Goal: Information Seeking & Learning: Compare options

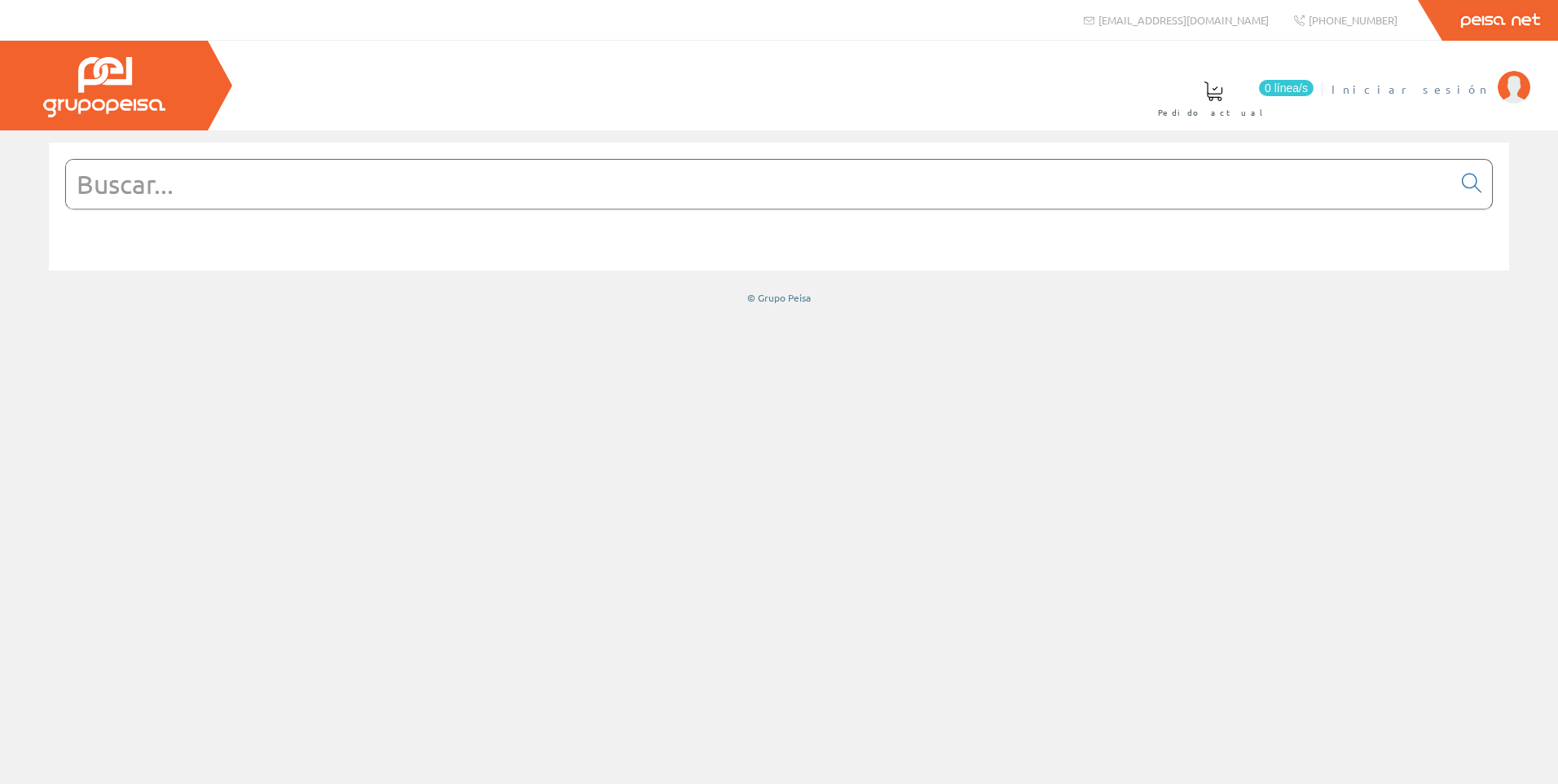
click at [1501, 95] on img at bounding box center [1514, 87] width 33 height 33
click at [203, 192] on input "text" at bounding box center [759, 184] width 1386 height 49
type input "63g16"
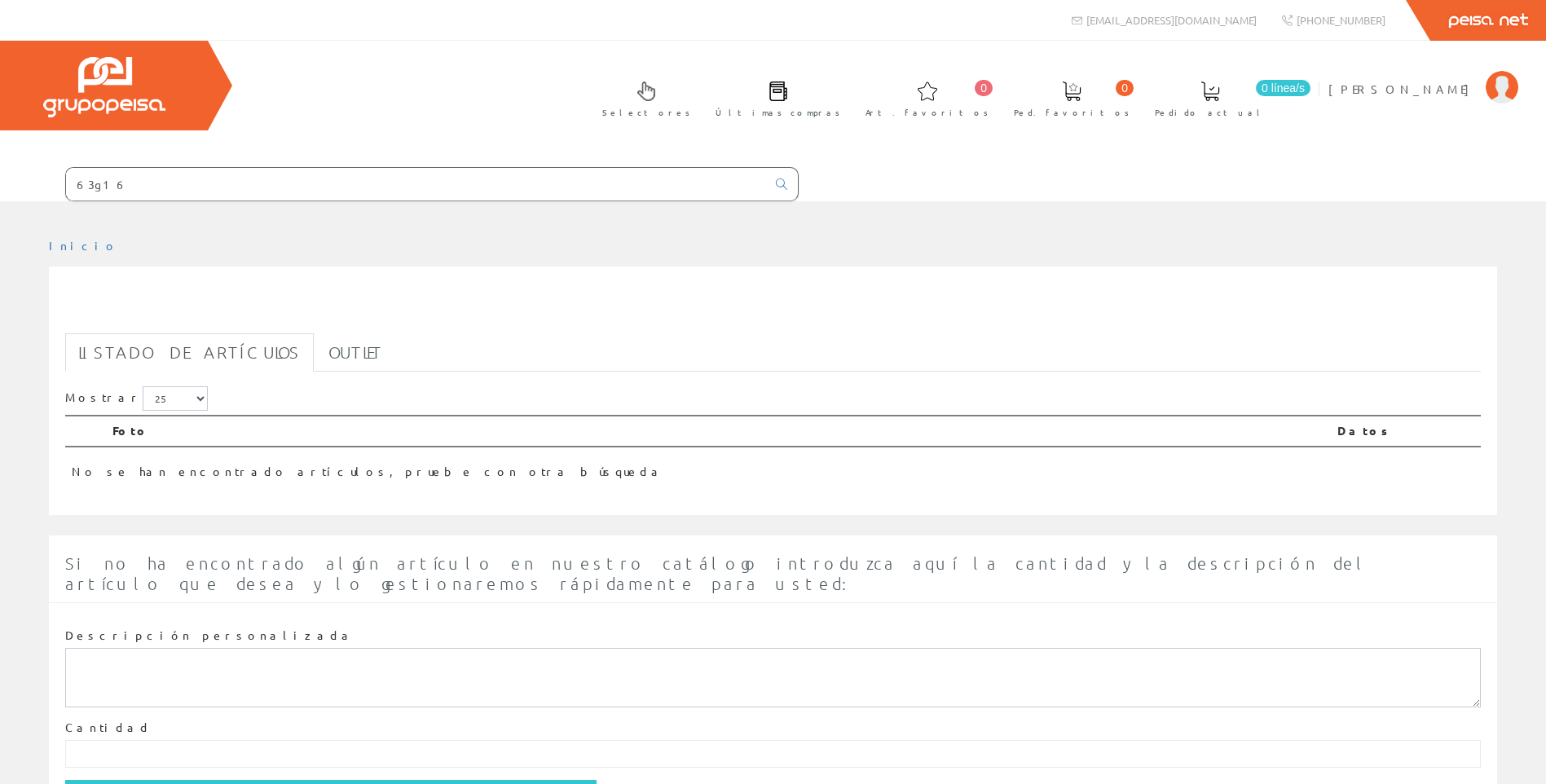
click at [92, 185] on input "63g16" at bounding box center [416, 184] width 700 height 33
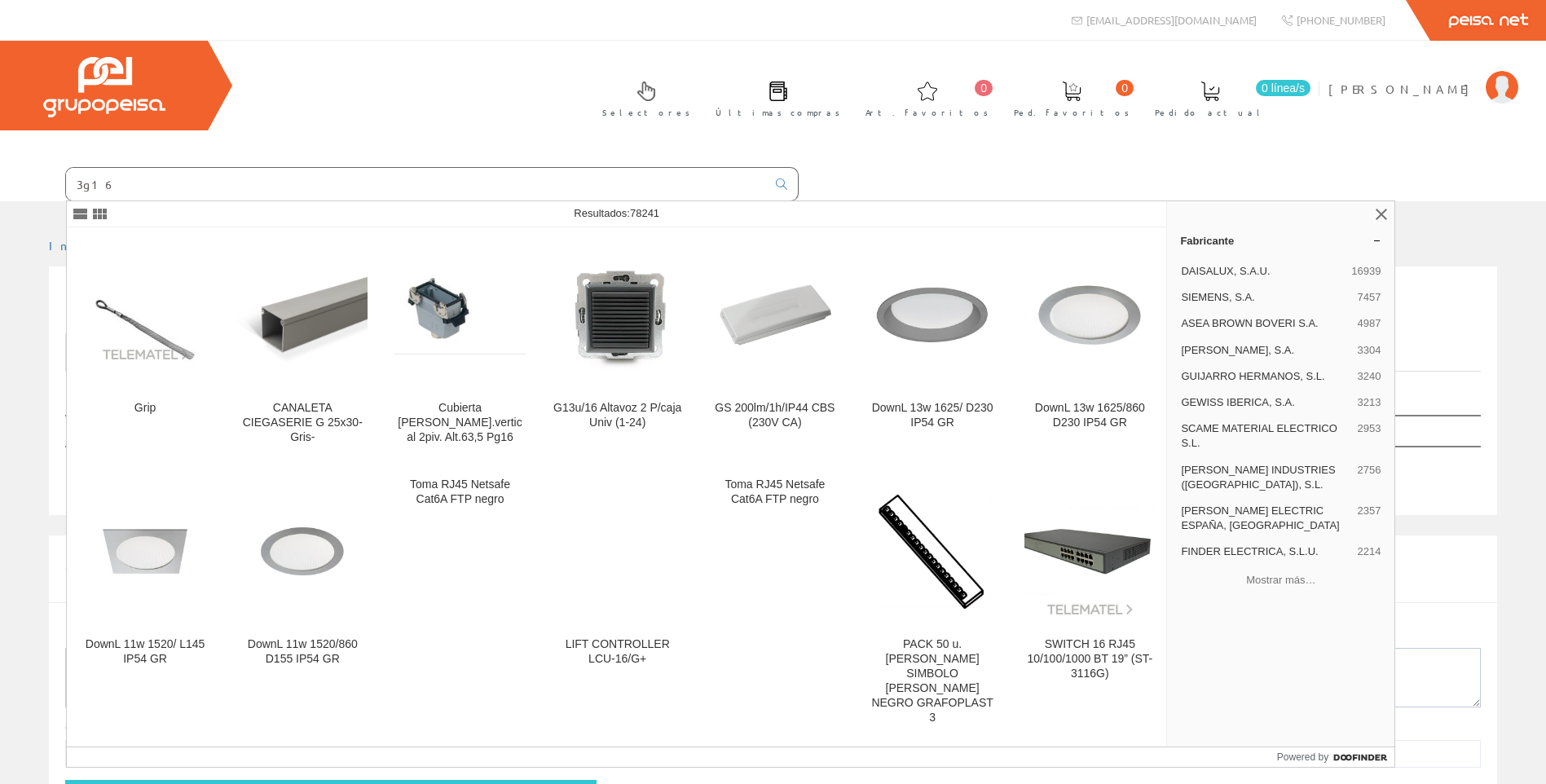
type input "3g16"
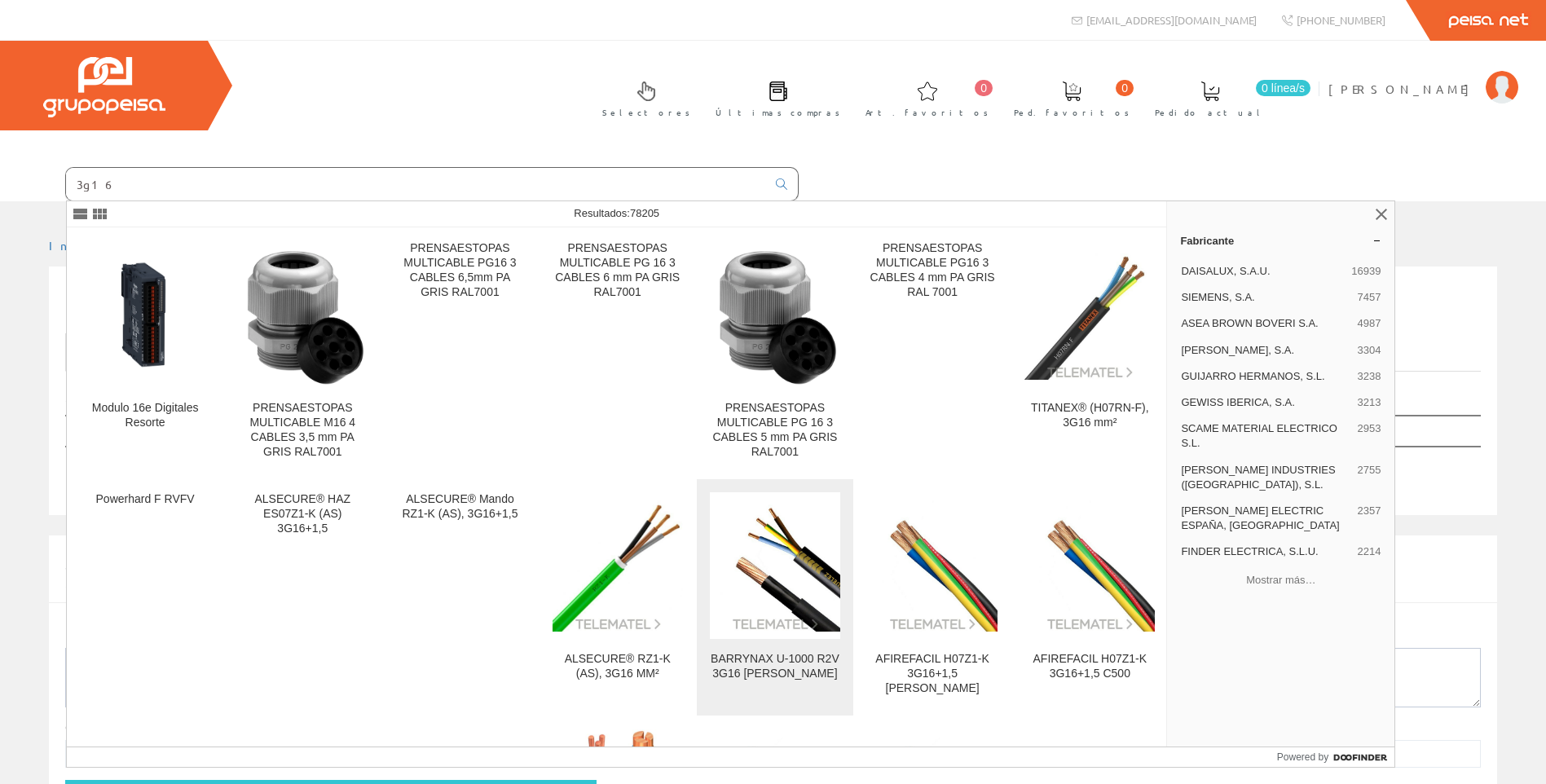
scroll to position [163, 0]
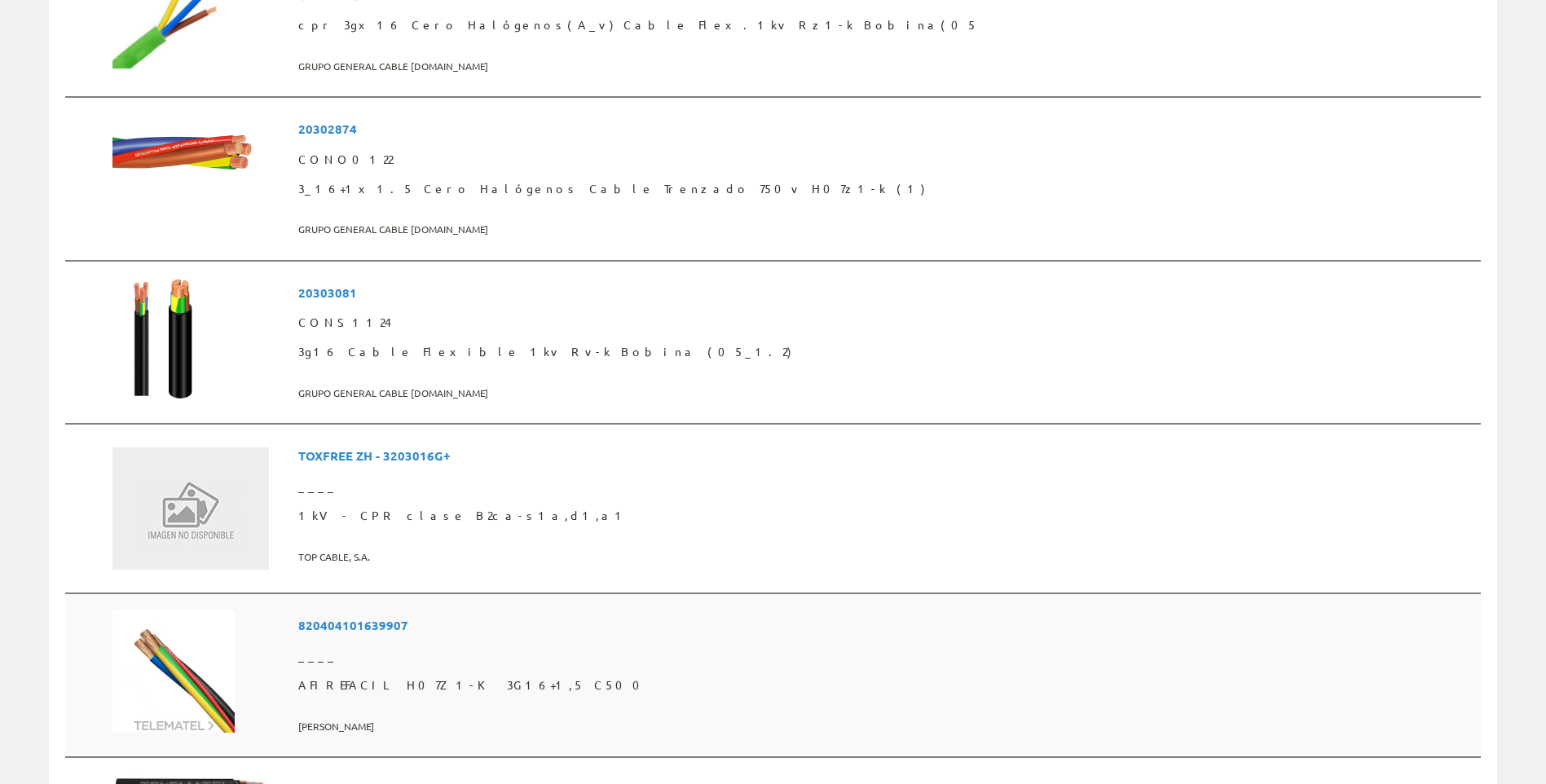
scroll to position [652, 0]
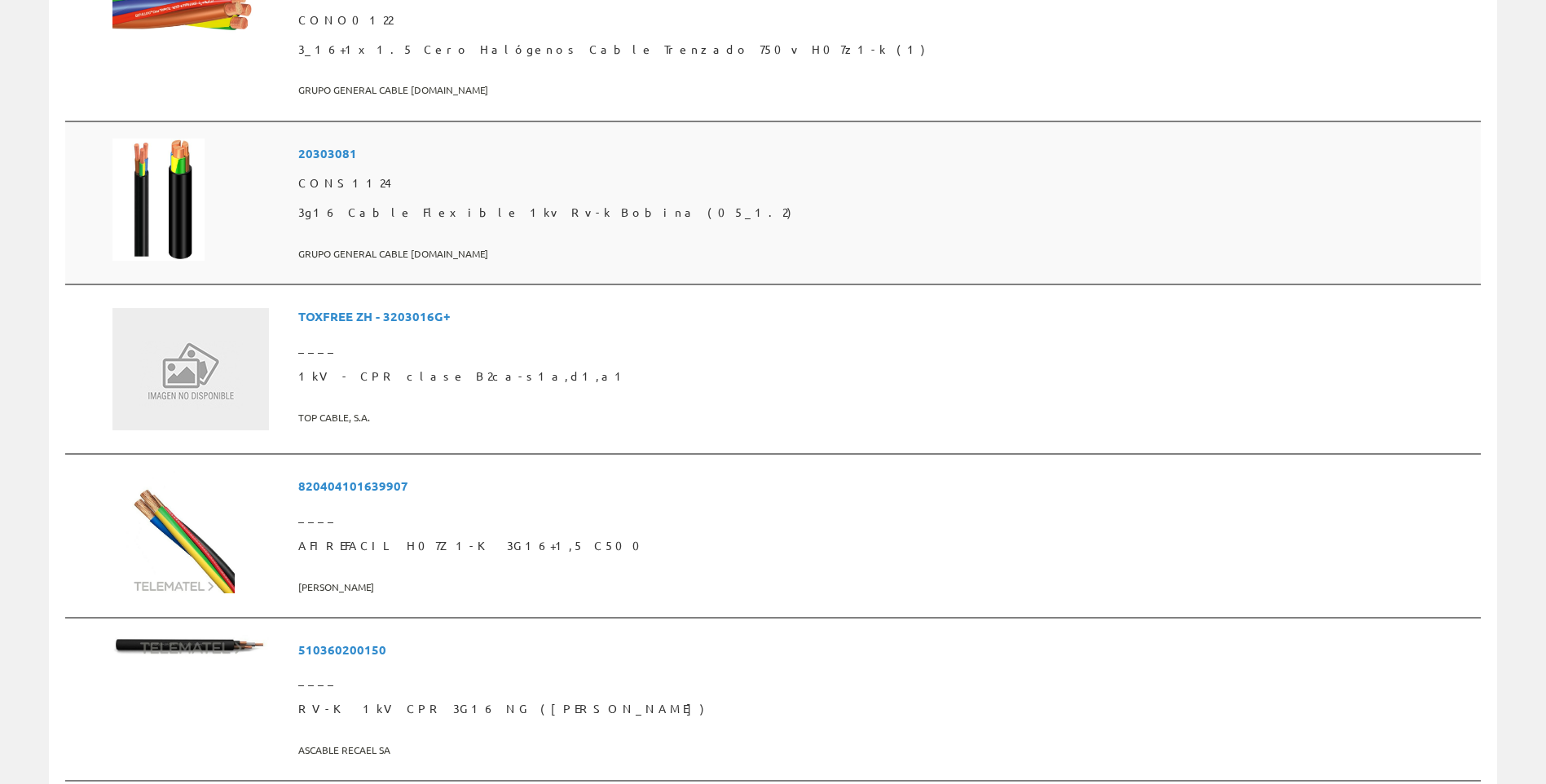
click at [429, 156] on span "20303081" at bounding box center [886, 154] width 1176 height 30
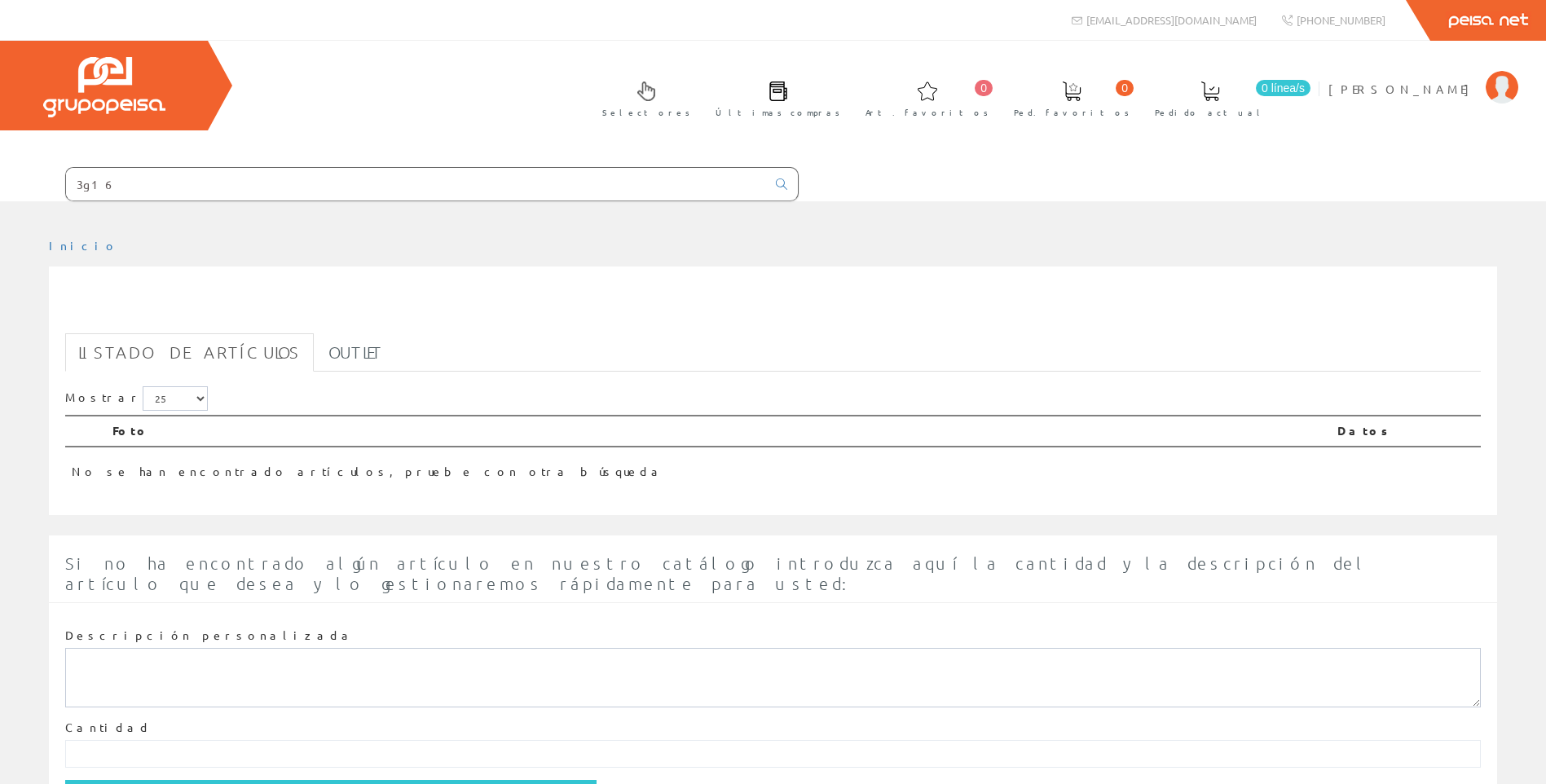
click at [149, 186] on input "3g16" at bounding box center [416, 184] width 700 height 33
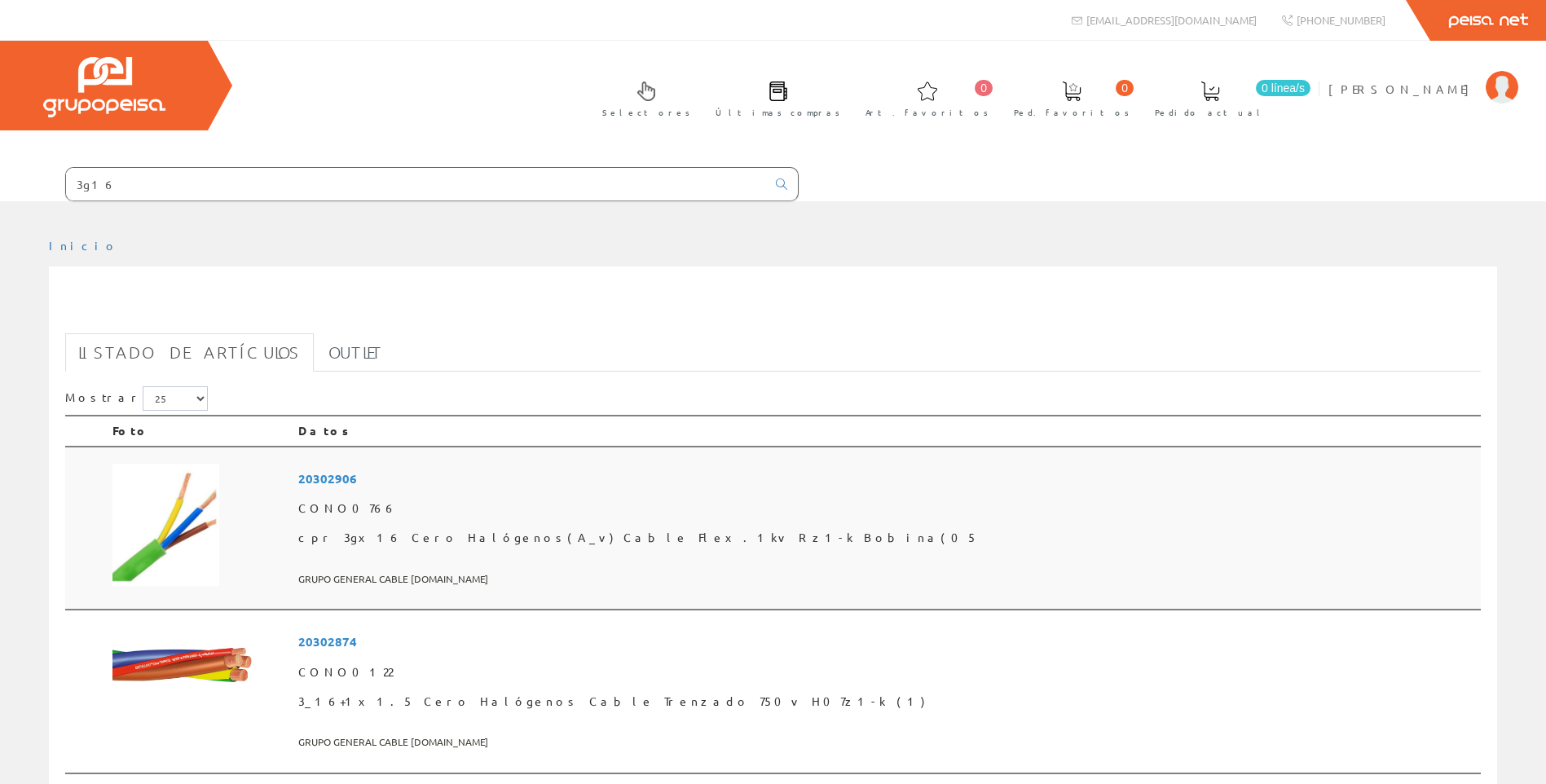
click at [447, 483] on span "20302906" at bounding box center [886, 479] width 1176 height 30
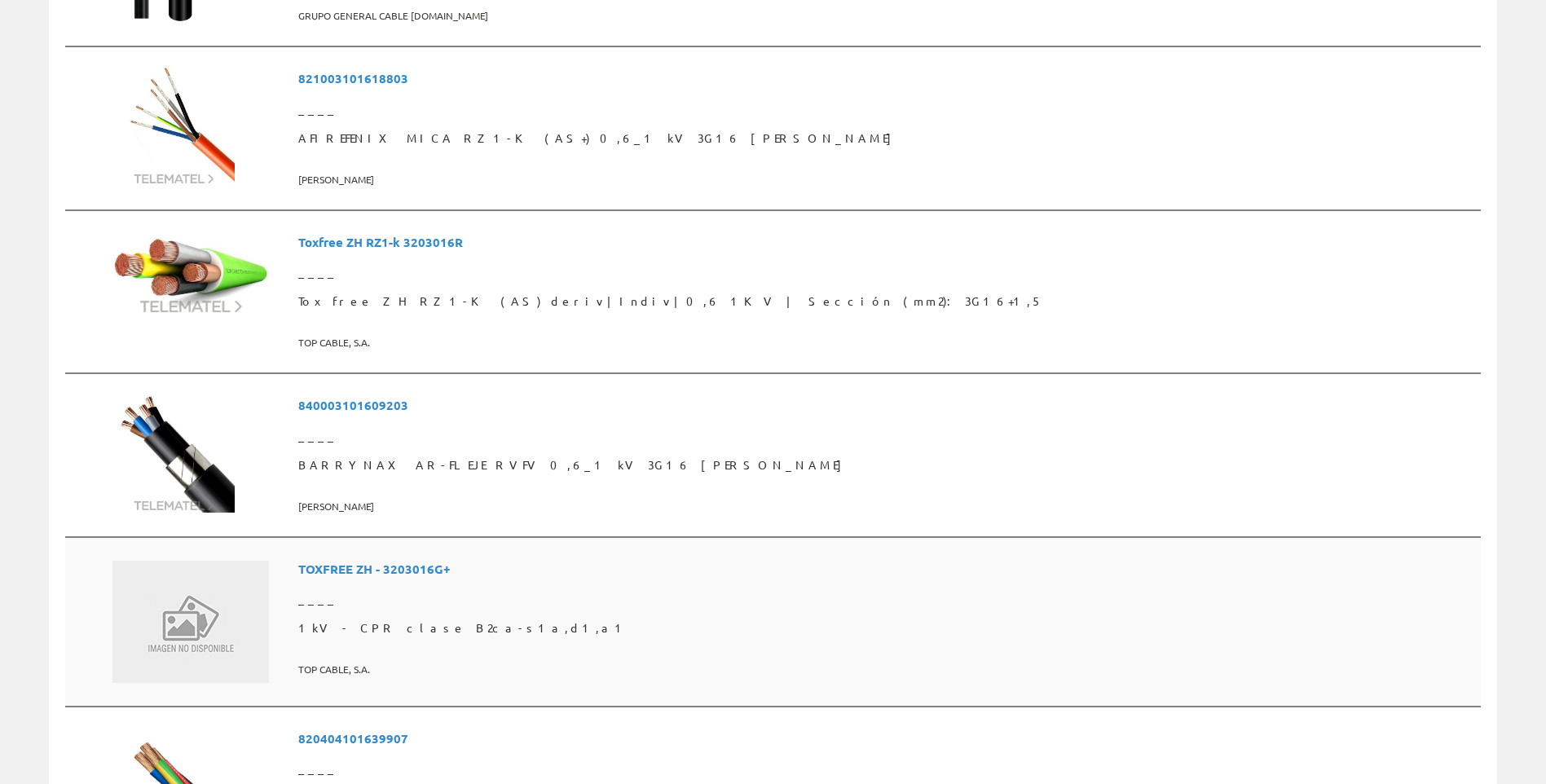
scroll to position [977, 0]
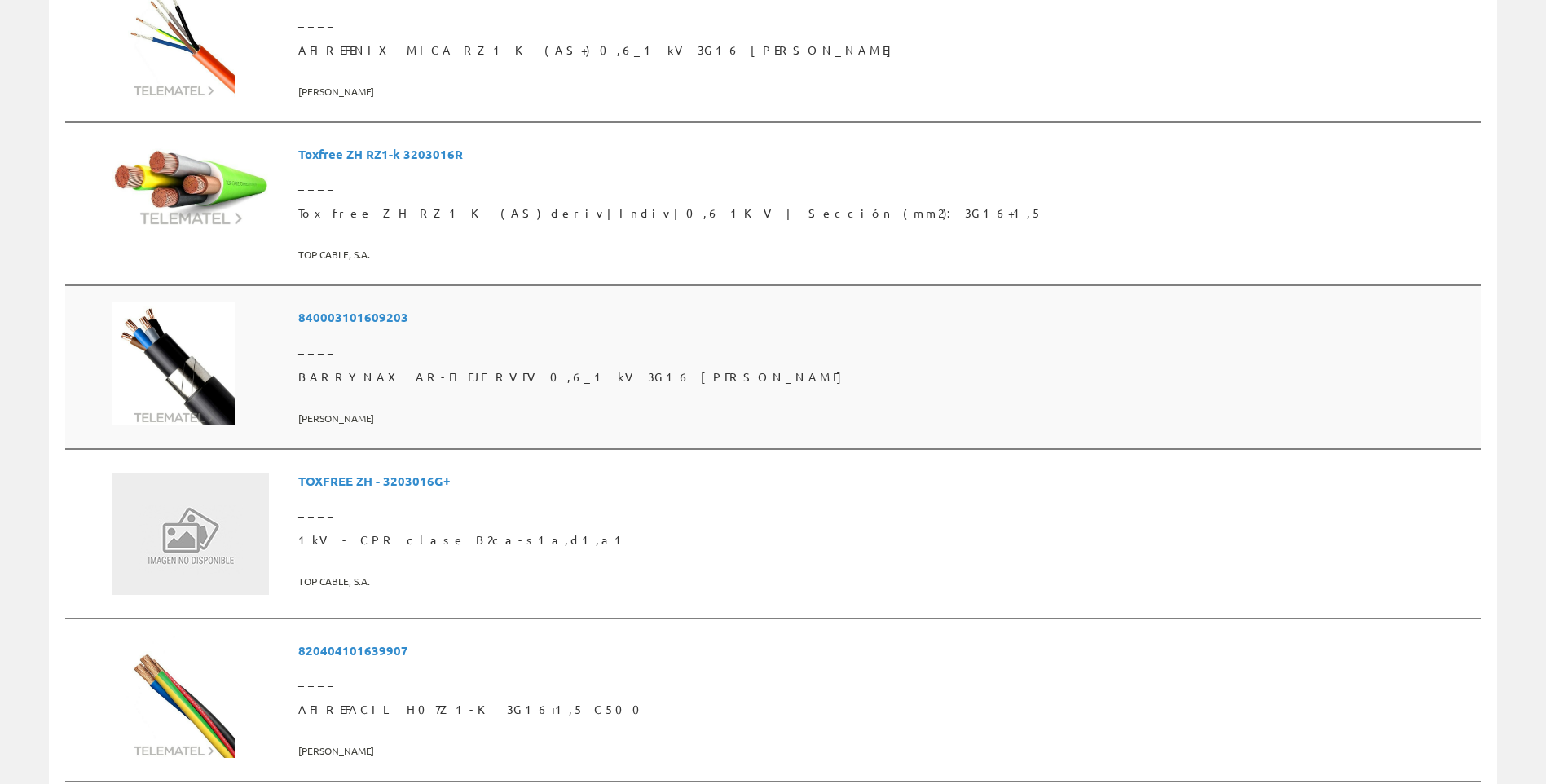
click at [470, 371] on span "BARRYNAX AR-FLEJE RVFV 0,6_1 kV 3G16 BOB" at bounding box center [886, 377] width 1176 height 29
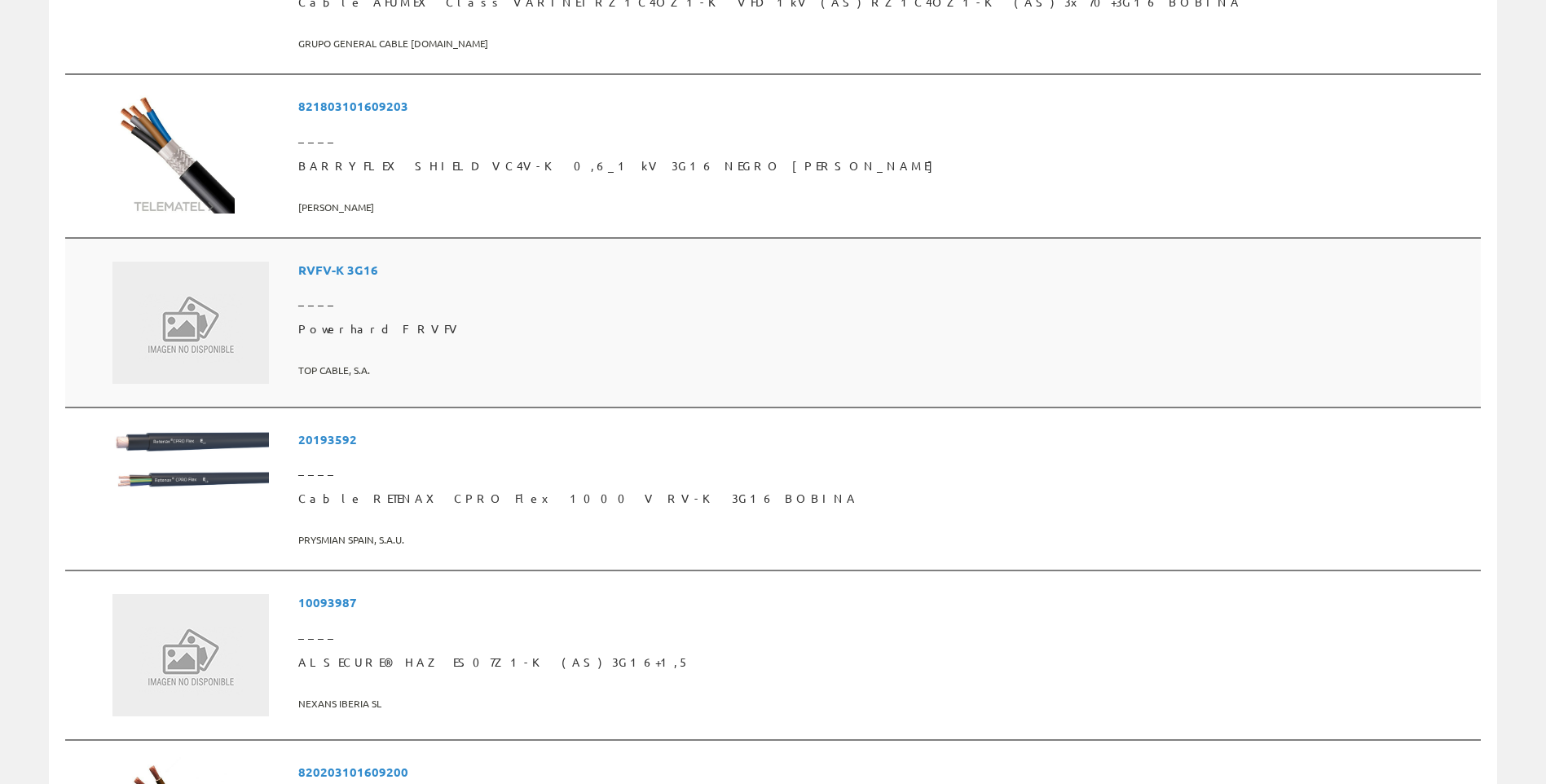
scroll to position [2037, 0]
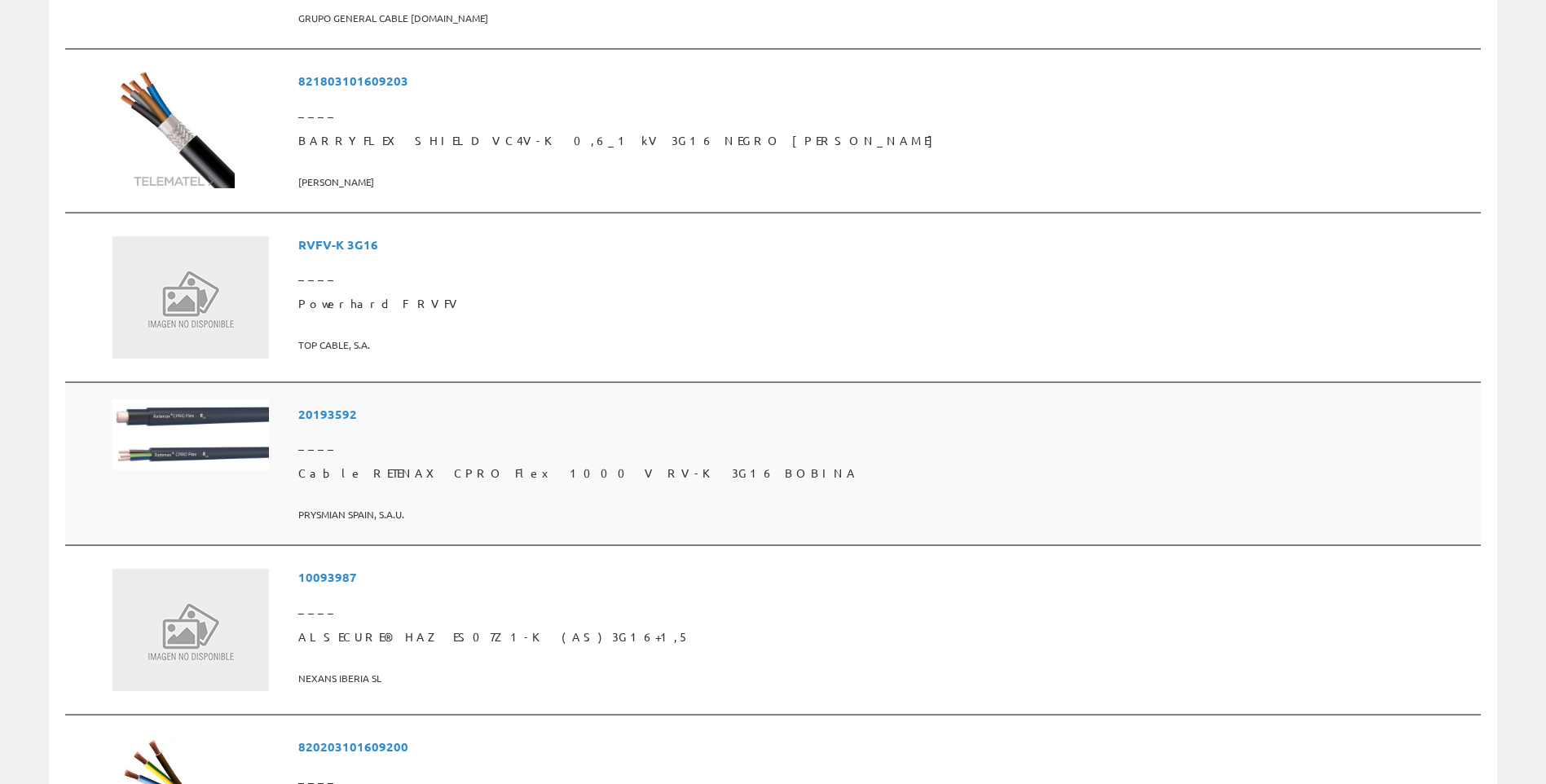
click at [451, 431] on span "____" at bounding box center [886, 443] width 1176 height 29
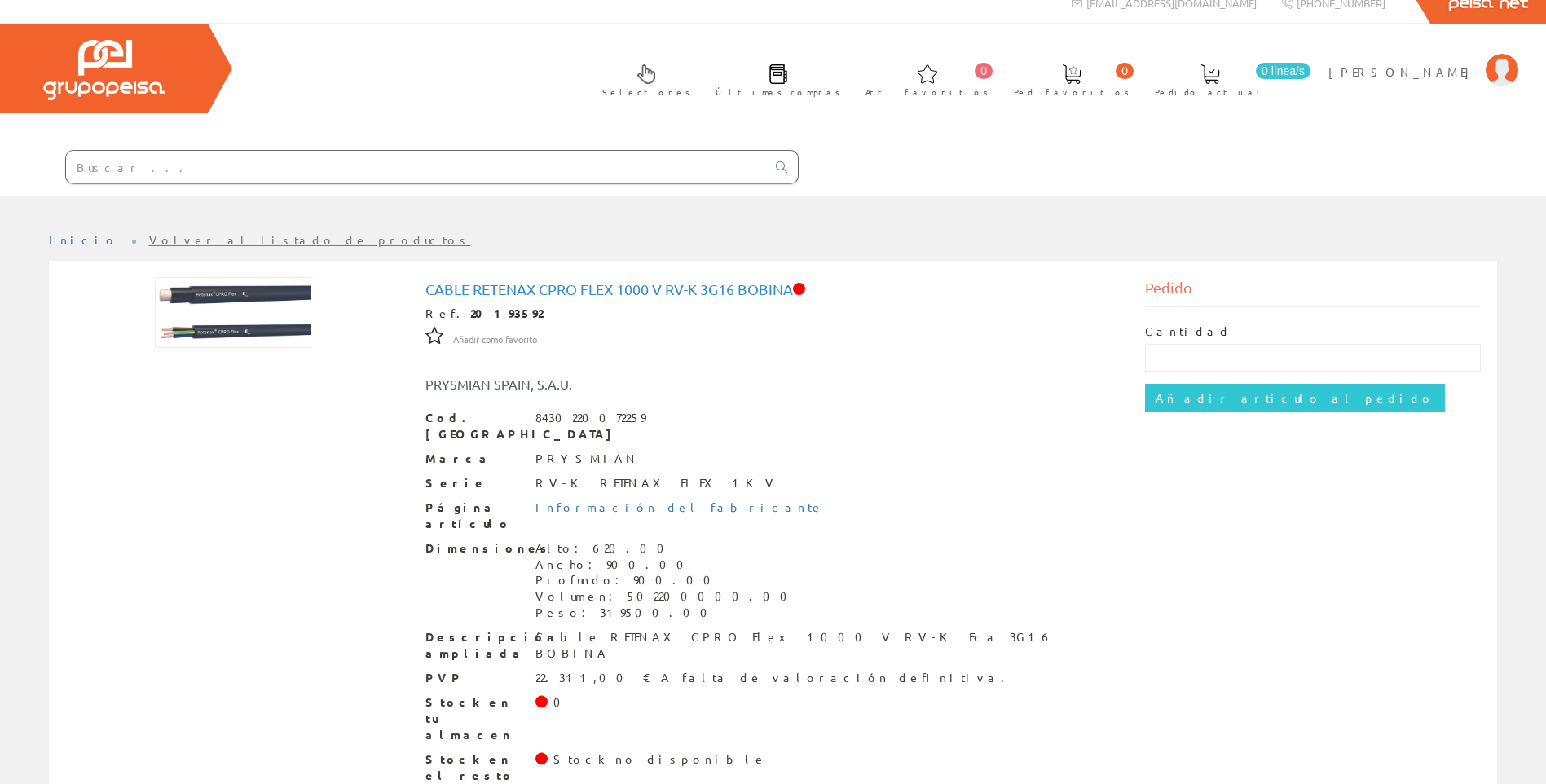
scroll to position [22, 0]
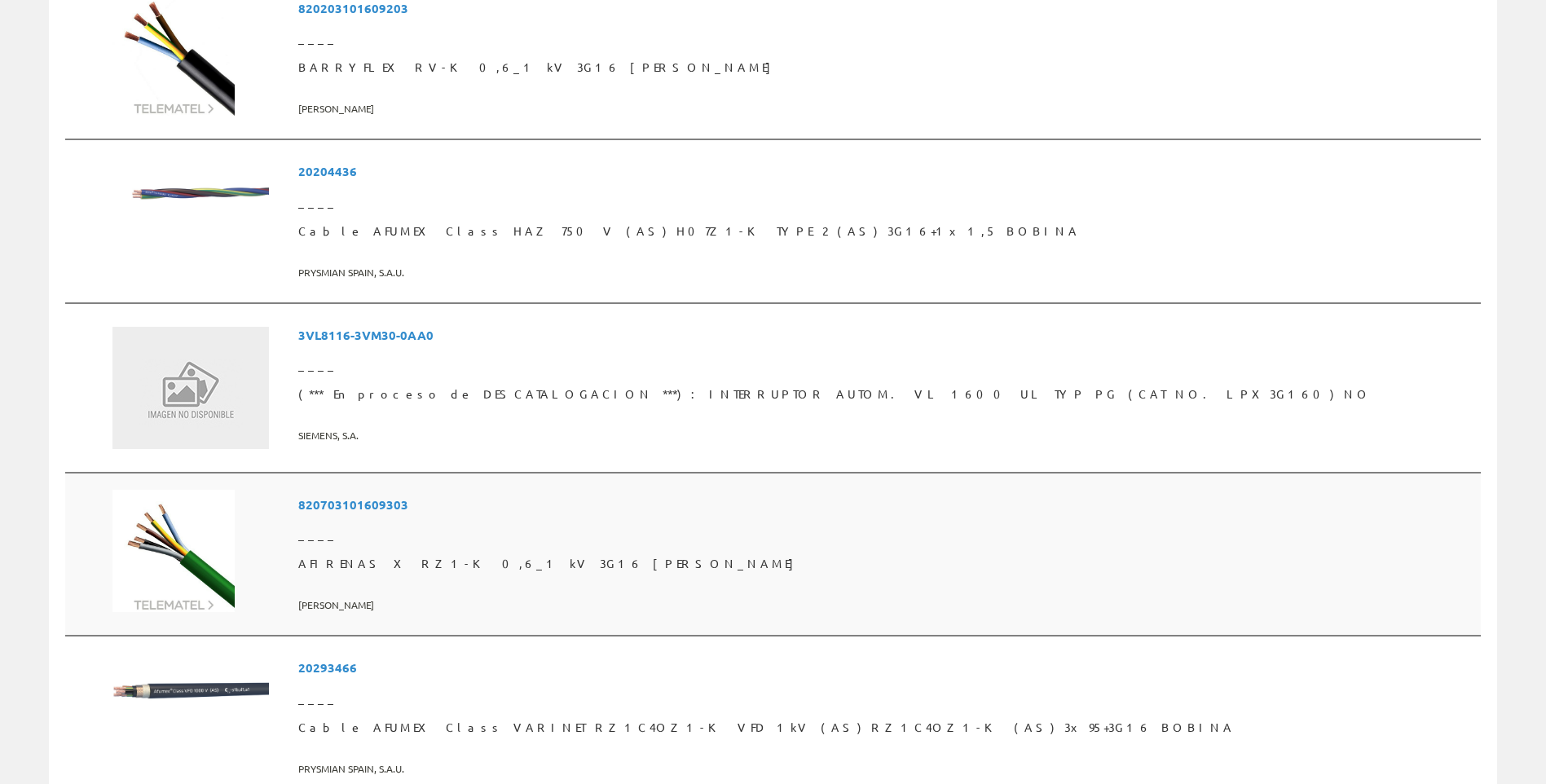
scroll to position [2457, 0]
click at [448, 560] on span "AFIRENAS X RZ1-K 0,6_1 kV 3G16 BOB" at bounding box center [886, 561] width 1176 height 29
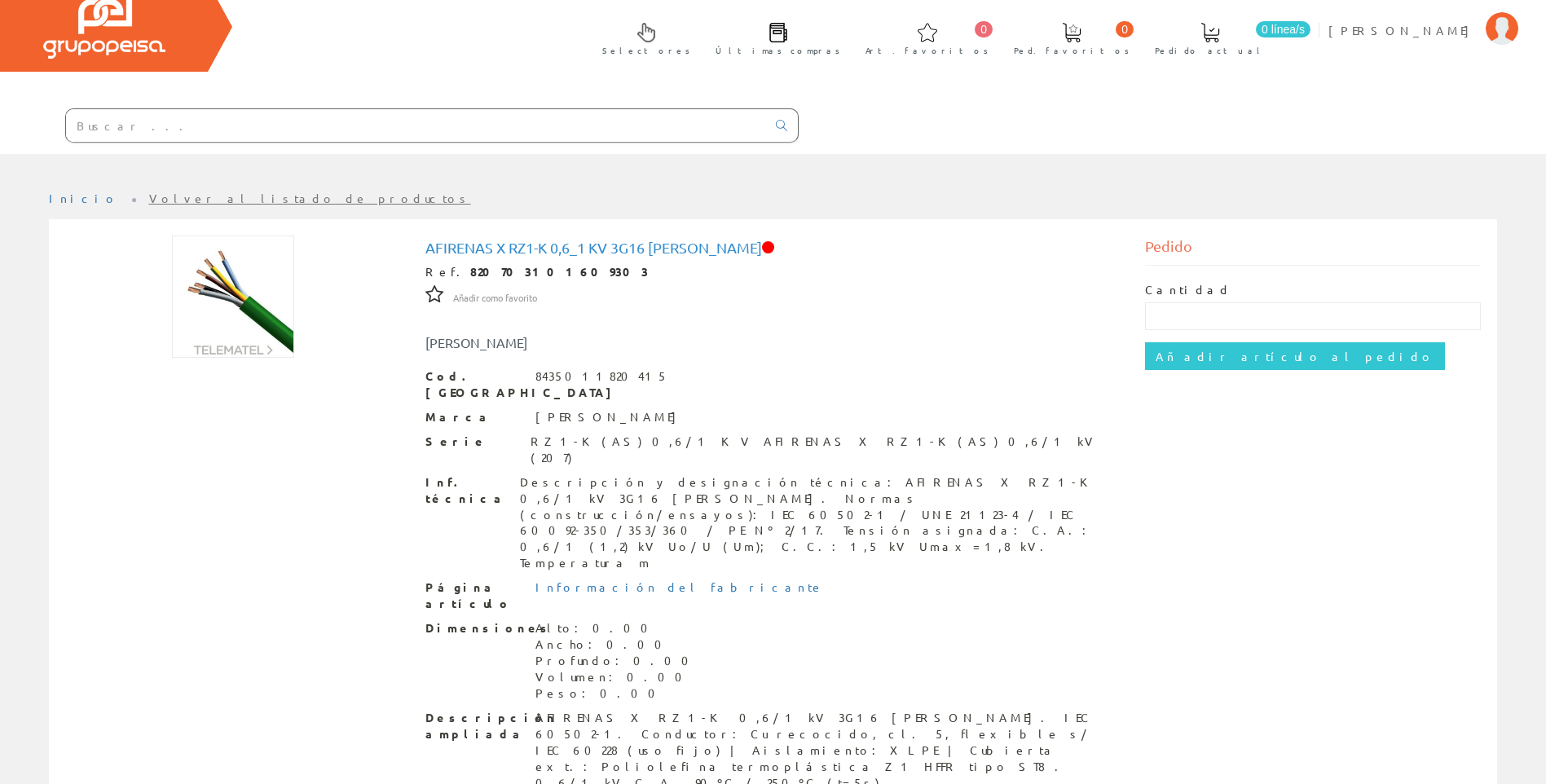
scroll to position [120, 0]
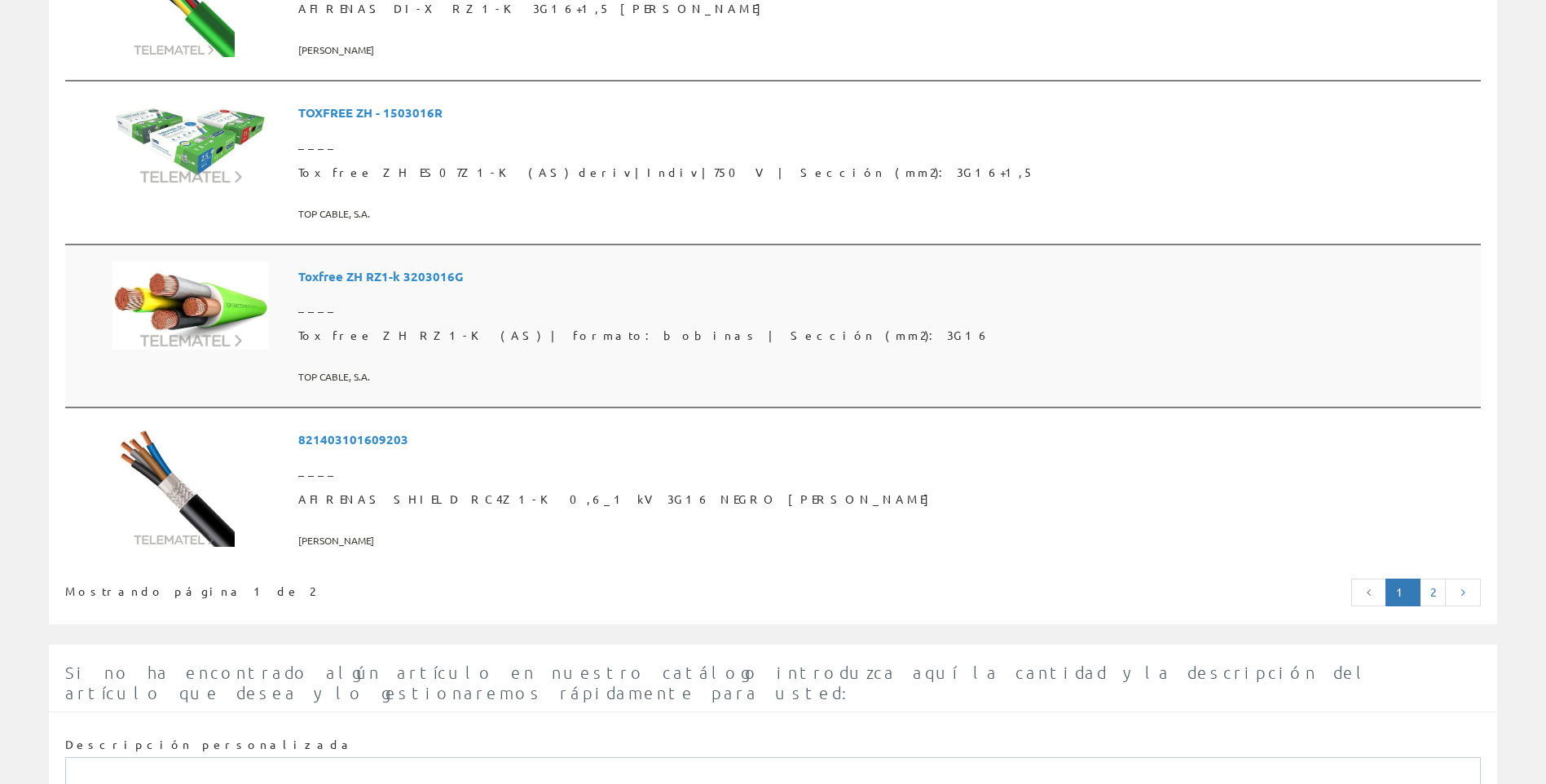
scroll to position [3986, 0]
click at [497, 327] on span "Toxfree ZH RZ1-K (AS) | formato: bobinas | Sección (mm2): 3G16" at bounding box center [886, 334] width 1176 height 29
